Goal: Task Accomplishment & Management: Complete application form

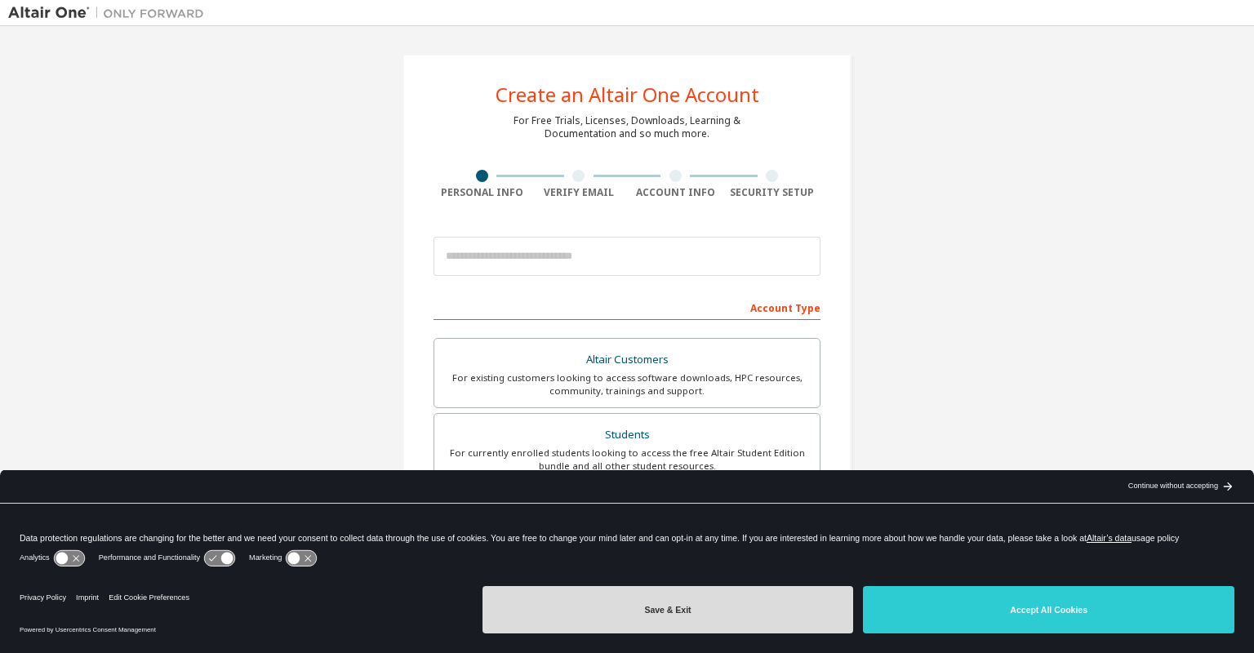
click at [761, 620] on button "Save & Exit" at bounding box center [667, 609] width 371 height 47
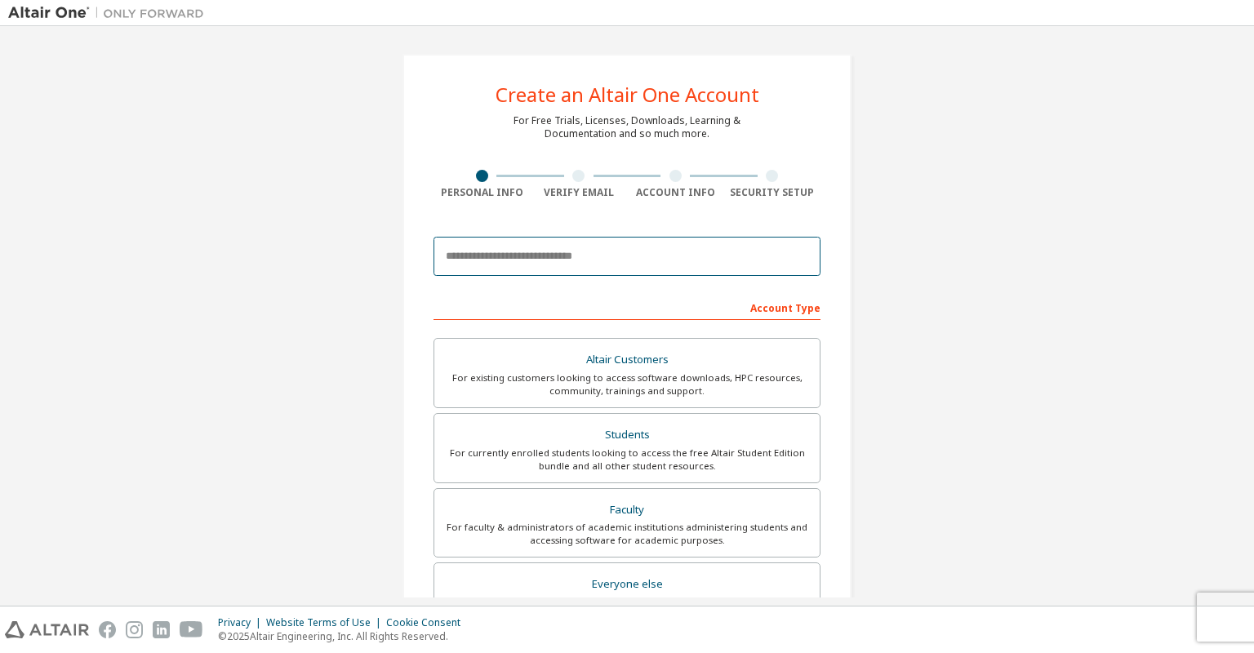
click at [573, 260] on input "email" at bounding box center [626, 256] width 387 height 39
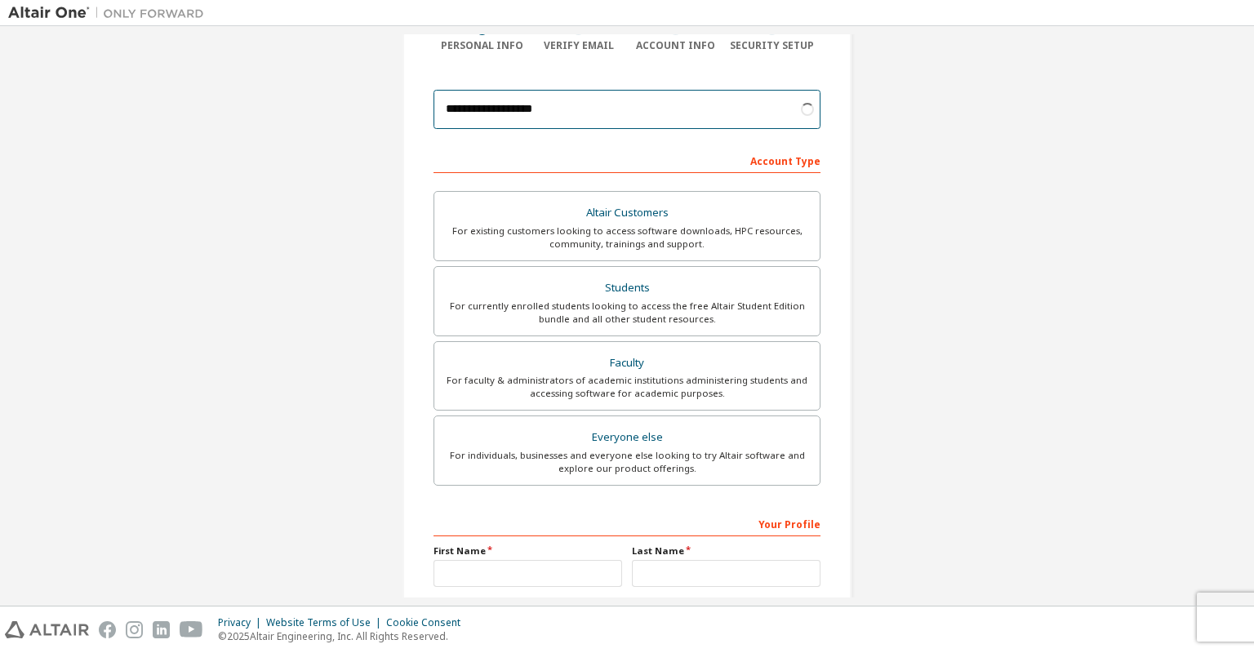
scroll to position [153, 0]
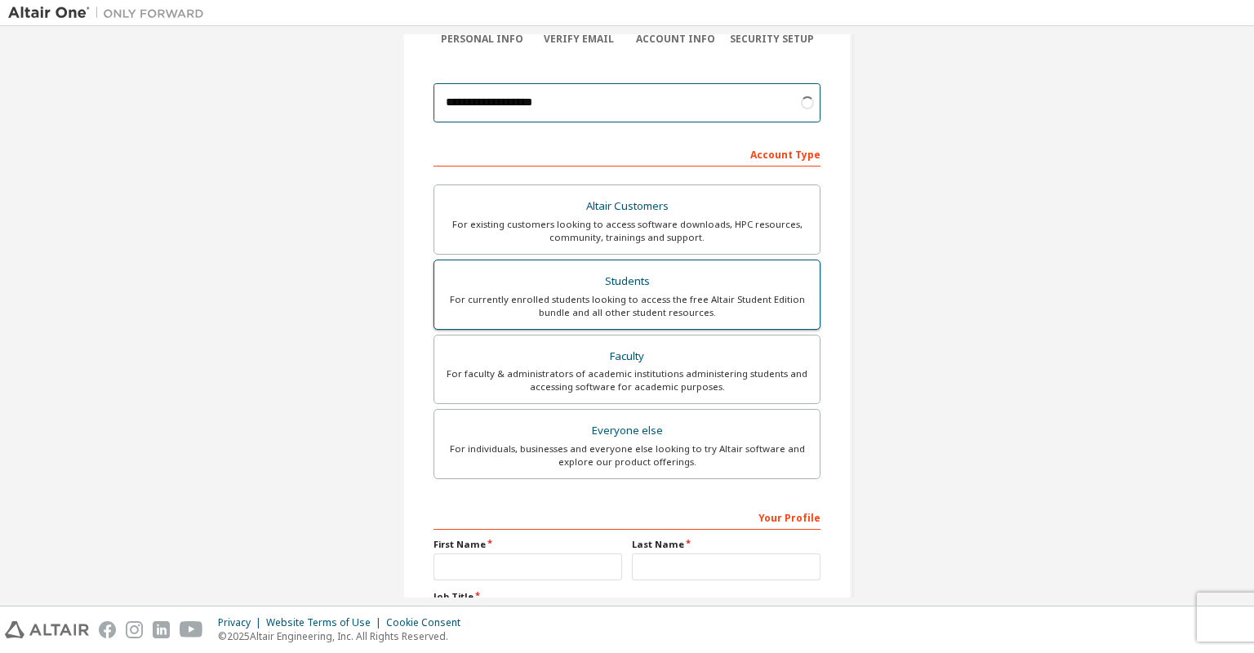
type input "**********"
click at [528, 305] on div "For currently enrolled students looking to access the free Altair Student Editi…" at bounding box center [627, 306] width 366 height 26
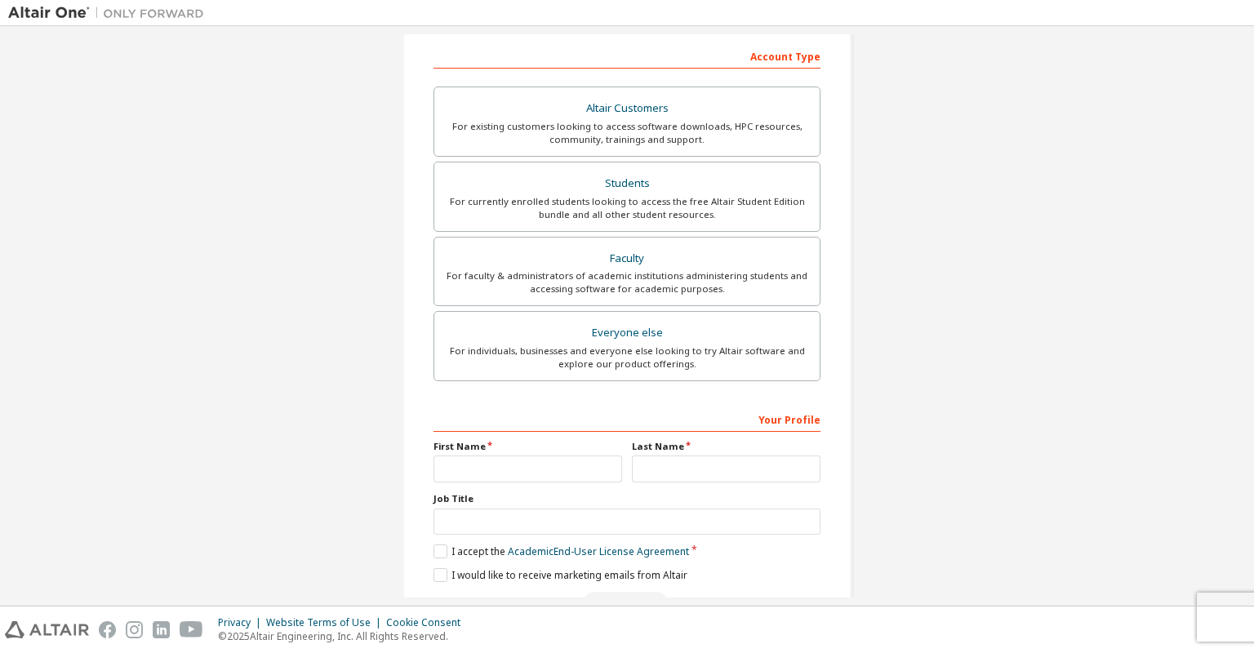
scroll to position [251, 0]
click at [498, 457] on div "First Name" at bounding box center [528, 461] width 198 height 42
click at [498, 457] on input "text" at bounding box center [527, 468] width 189 height 27
type input "****"
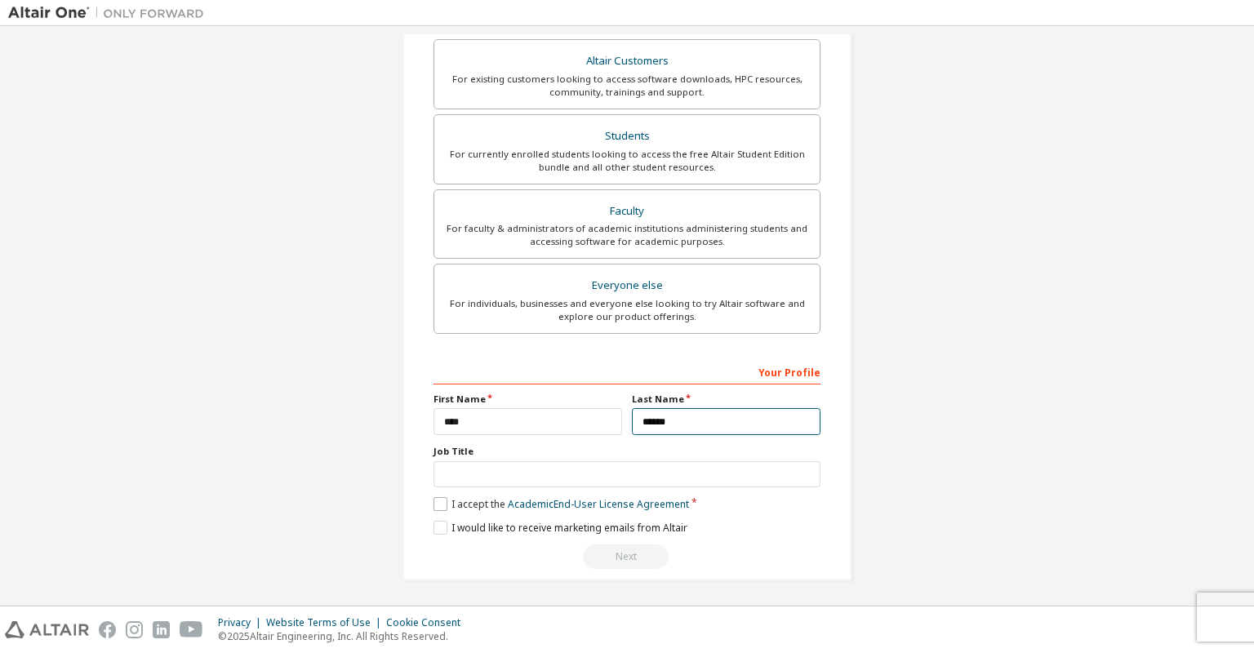
type input "******"
click at [443, 508] on label "I accept the Academic End-User License Agreement" at bounding box center [560, 504] width 255 height 14
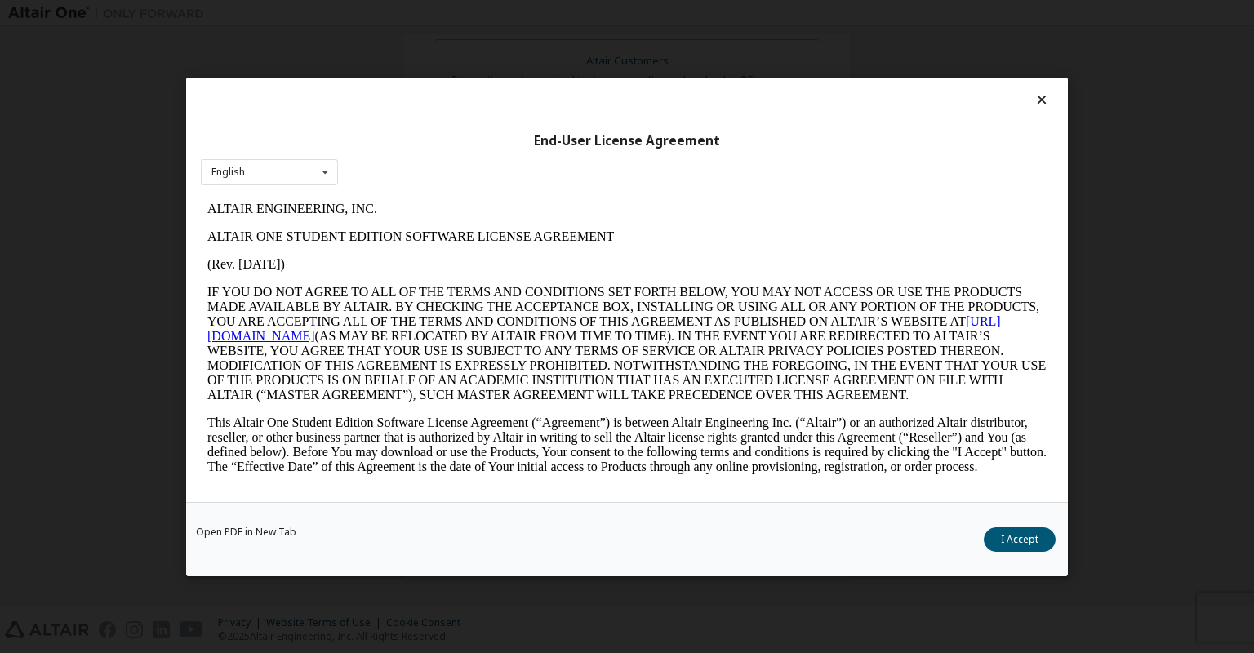
scroll to position [0, 0]
click at [1026, 529] on button "I Accept" at bounding box center [1020, 539] width 72 height 24
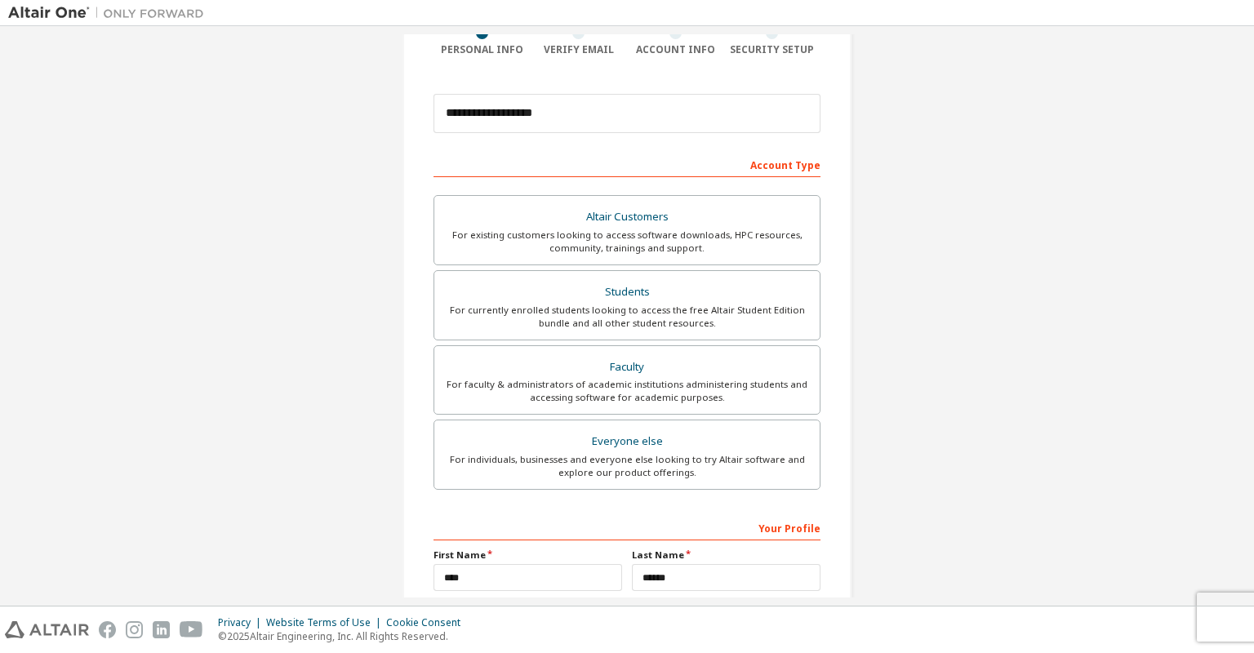
scroll to position [299, 0]
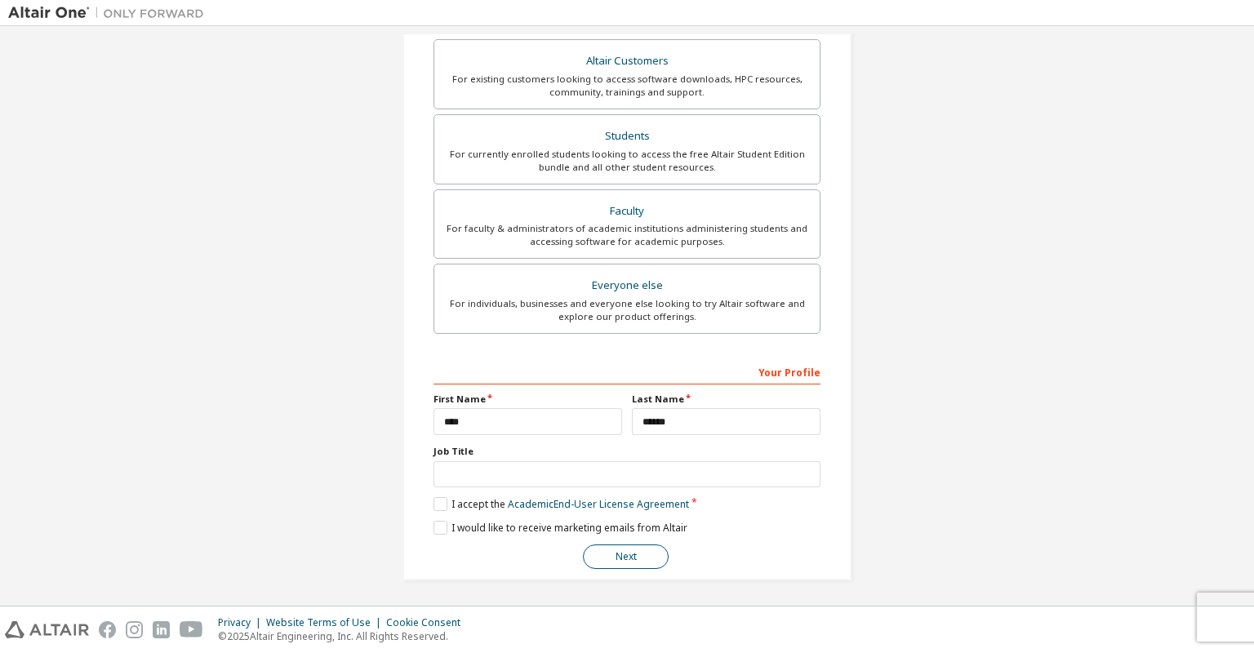
click at [629, 554] on button "Next" at bounding box center [626, 556] width 86 height 24
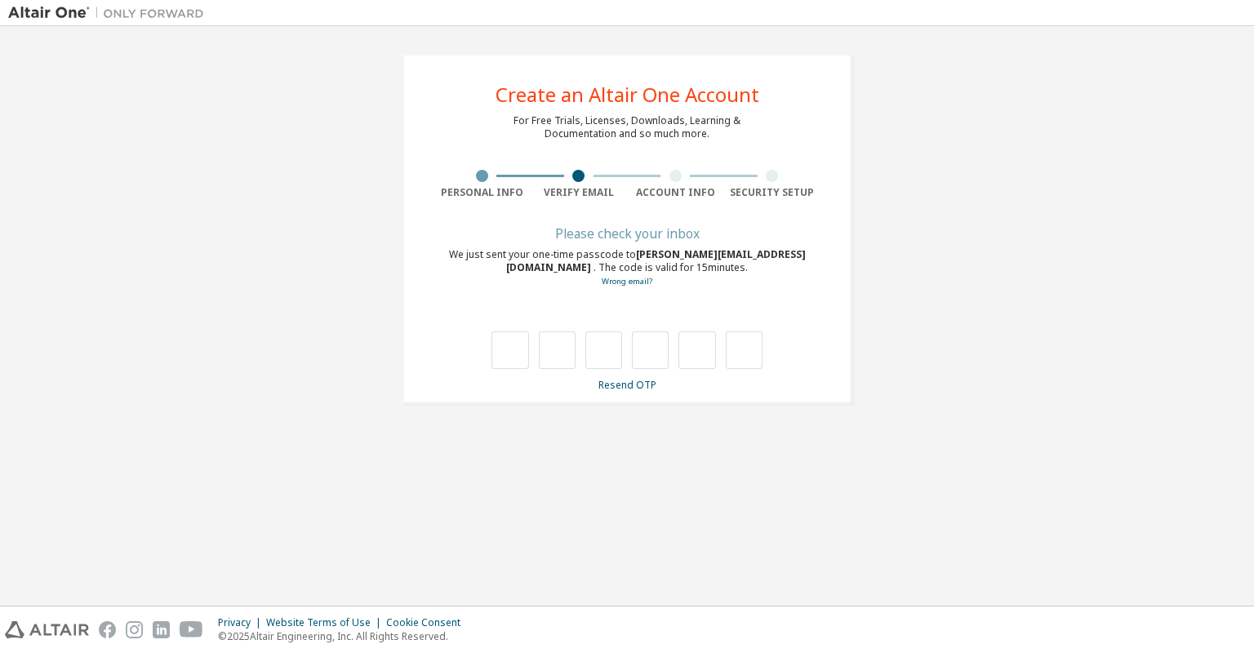
type input "*"
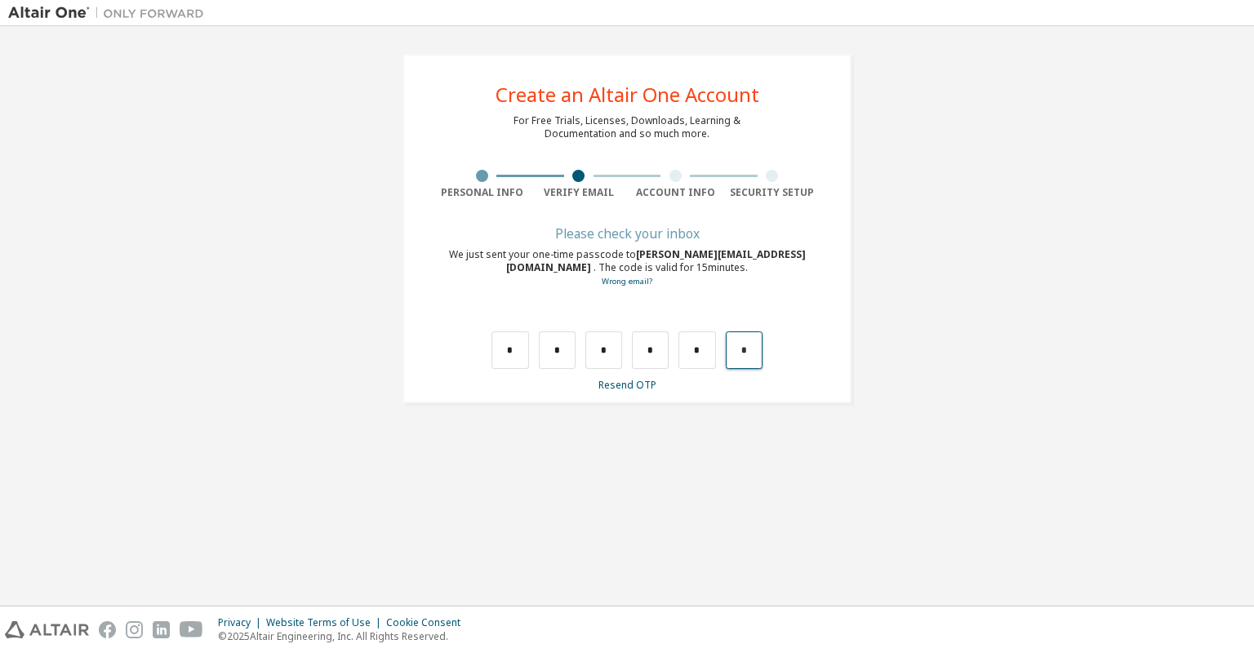
type input "*"
